Goal: Task Accomplishment & Management: Complete application form

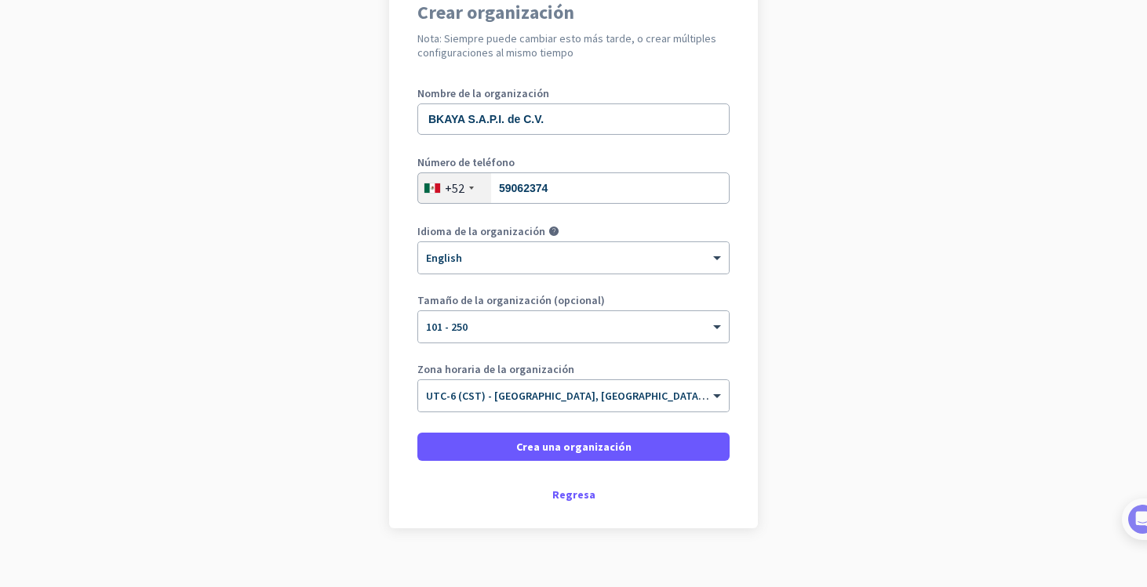
scroll to position [172, 0]
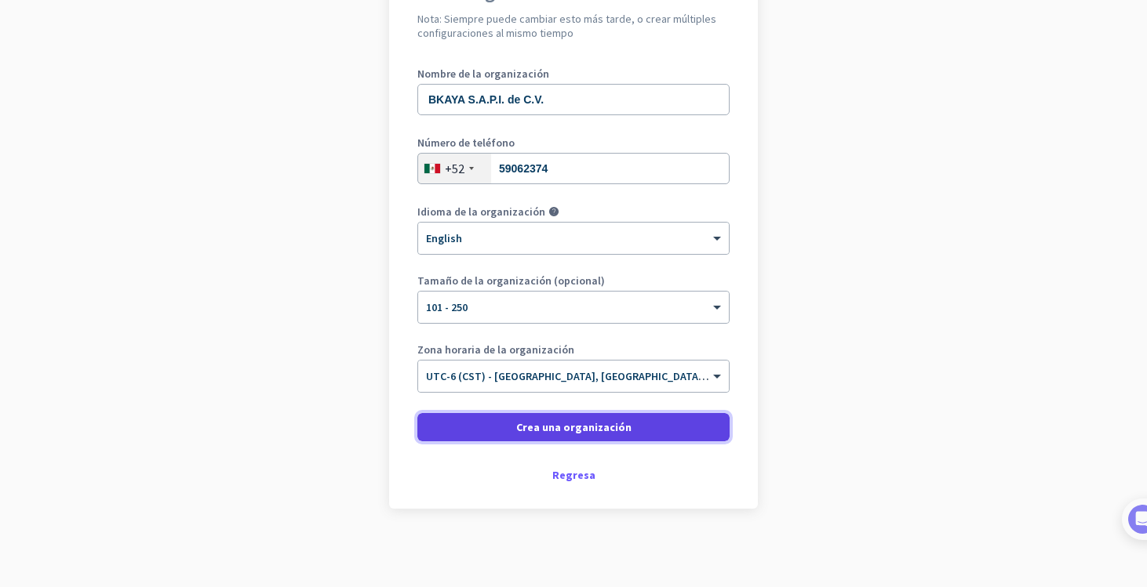
click at [552, 428] on span "Crea una organización" at bounding box center [573, 428] width 115 height 16
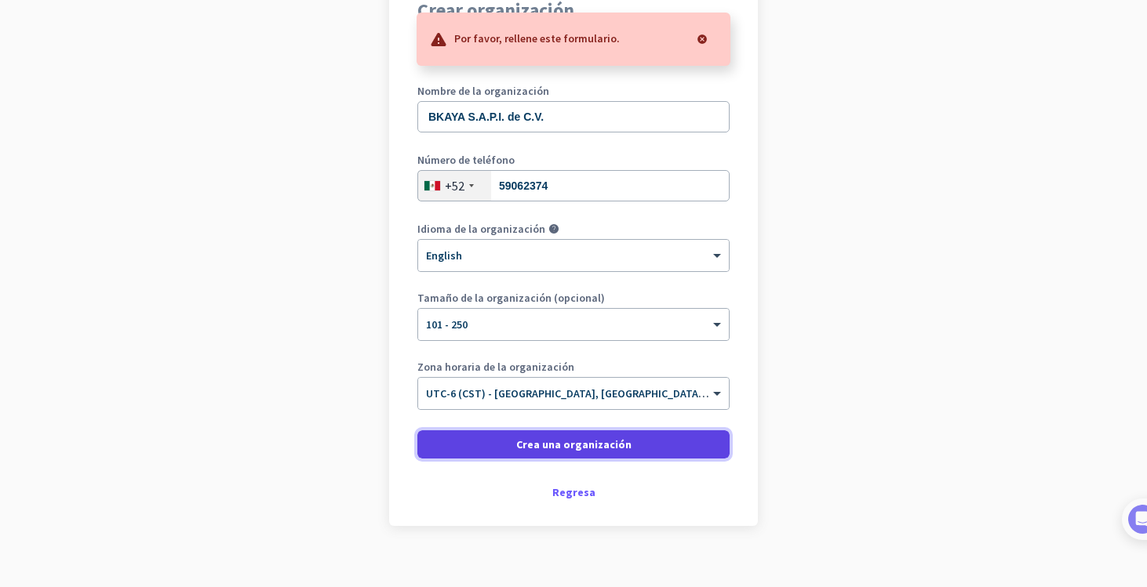
scroll to position [159, 0]
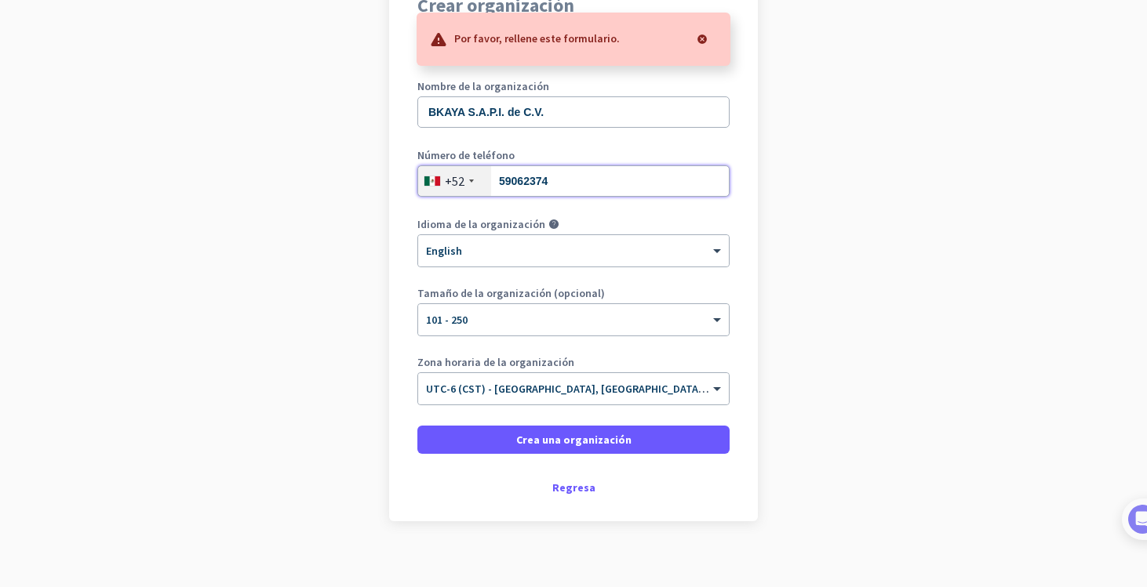
click at [571, 184] on input "59062374" at bounding box center [573, 180] width 312 height 31
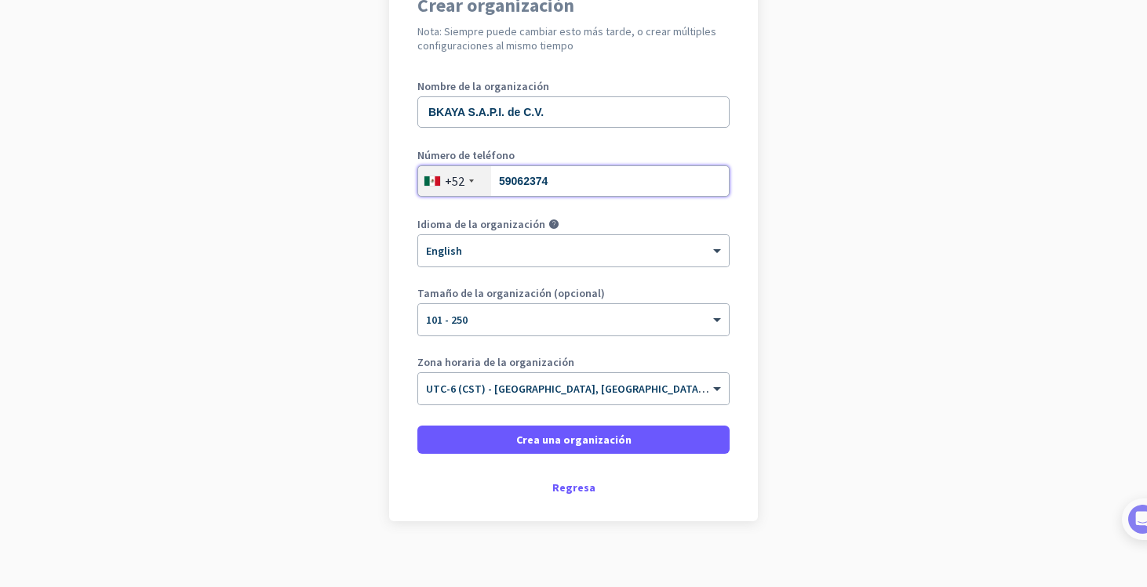
click at [500, 181] on input "59062374" at bounding box center [573, 180] width 312 height 31
type input "5559062374"
click at [726, 214] on div "Nombre de la organización BKAYA S.A.P.I. de C.V. Número de teléfono +52 5559062…" at bounding box center [573, 250] width 312 height 339
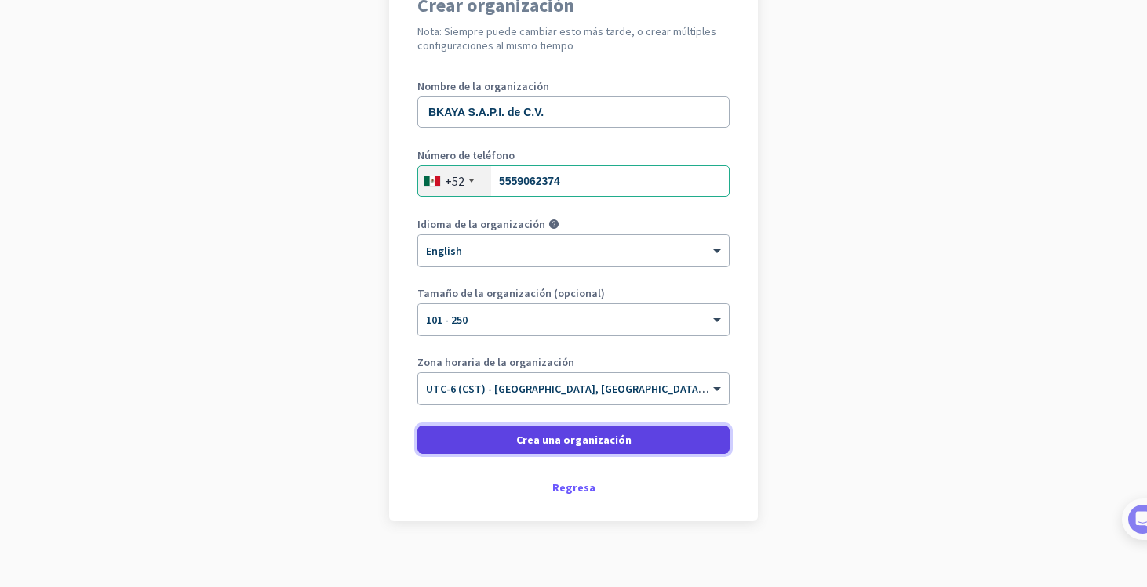
click at [544, 445] on span "Crea una organización" at bounding box center [573, 440] width 115 height 16
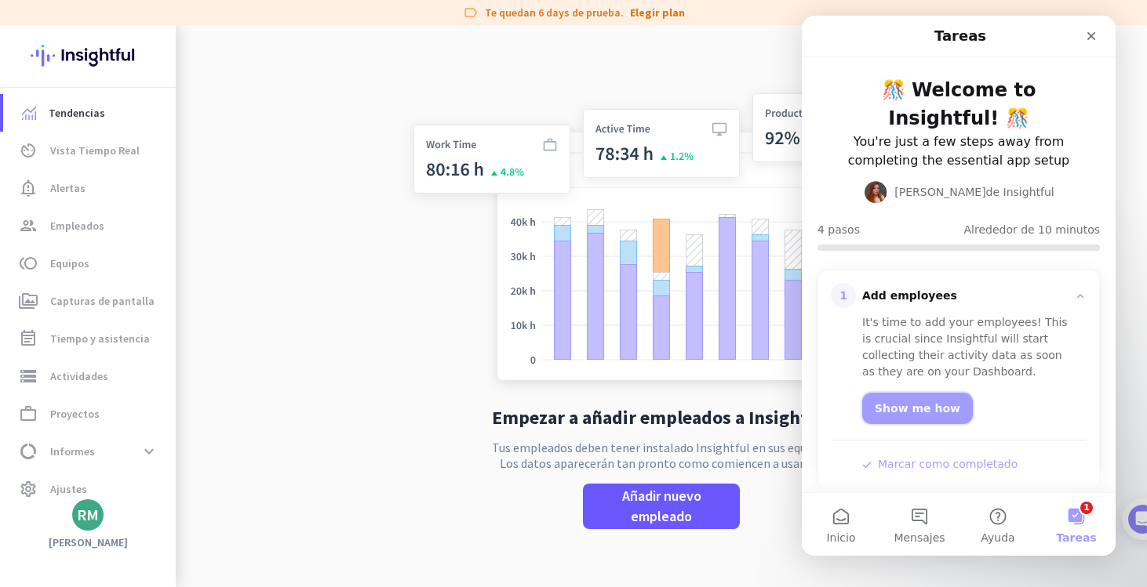
click at [913, 393] on link "Show me how" at bounding box center [917, 408] width 111 height 31
